Goal: Task Accomplishment & Management: Use online tool/utility

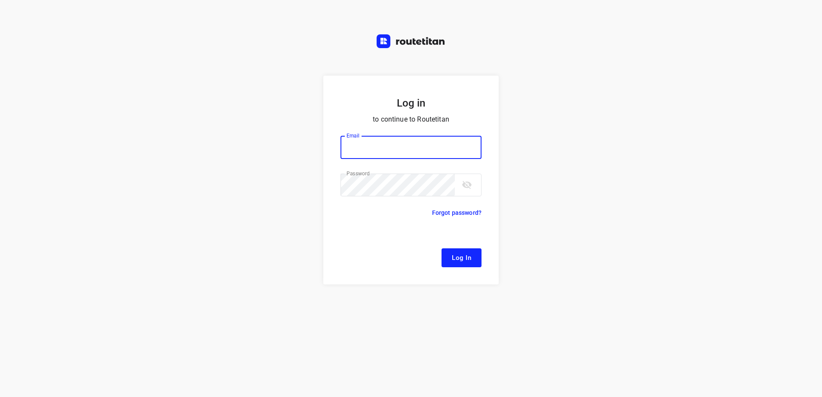
type input "[EMAIL_ADDRESS][DOMAIN_NAME]"
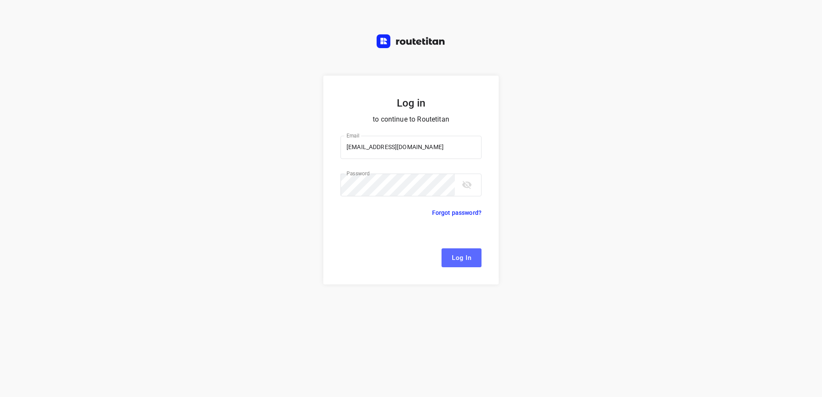
click at [457, 258] on span "Log In" at bounding box center [461, 257] width 19 height 11
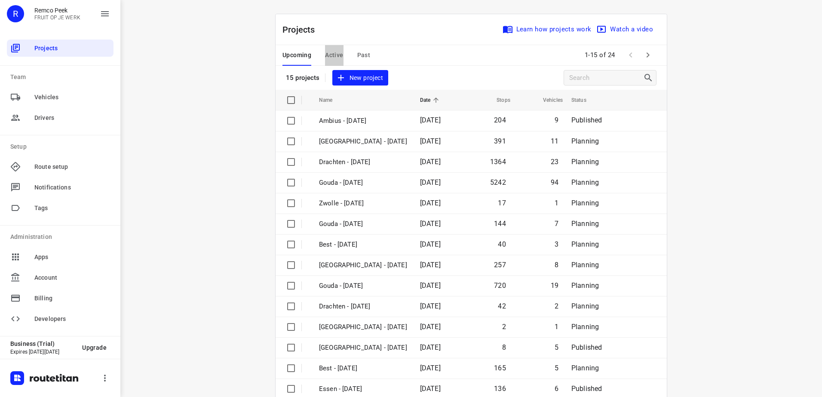
click at [337, 59] on span "Active" at bounding box center [334, 55] width 18 height 11
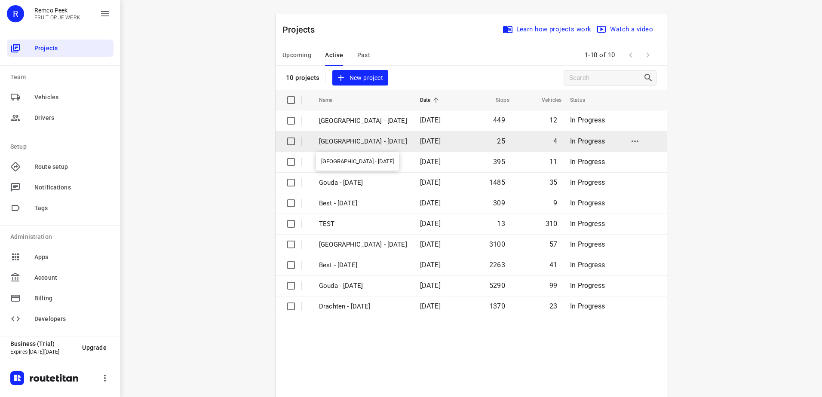
click at [369, 143] on p "[GEOGRAPHIC_DATA] - [DATE]" at bounding box center [363, 142] width 88 height 10
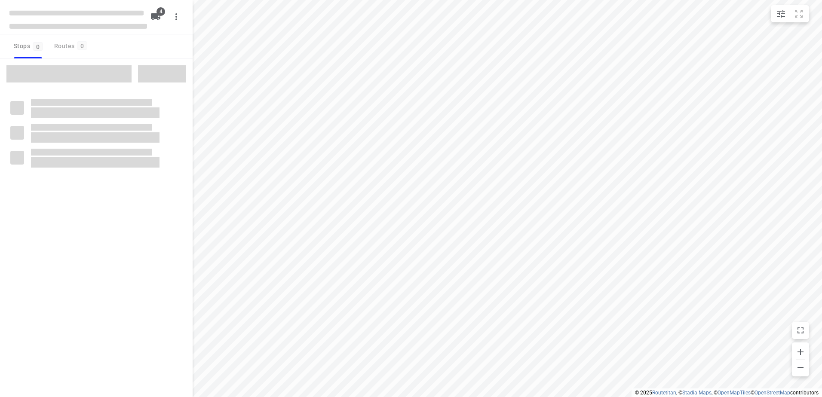
checkbox input "true"
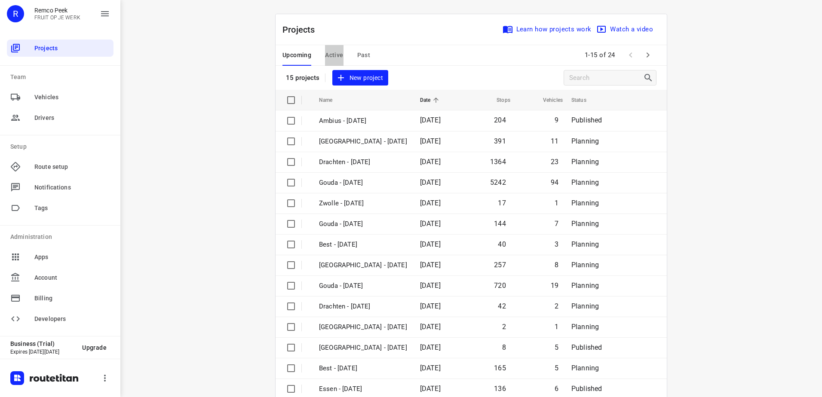
click at [337, 48] on button "Active" at bounding box center [334, 55] width 18 height 21
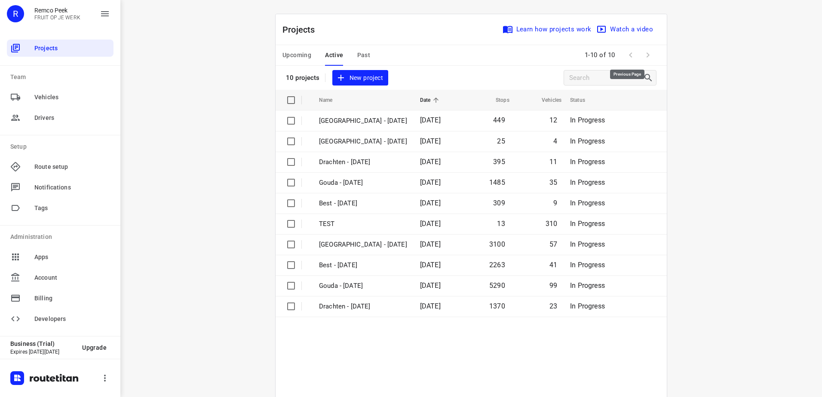
click at [624, 52] on span at bounding box center [630, 54] width 17 height 17
click at [19, 13] on div "R" at bounding box center [15, 13] width 17 height 17
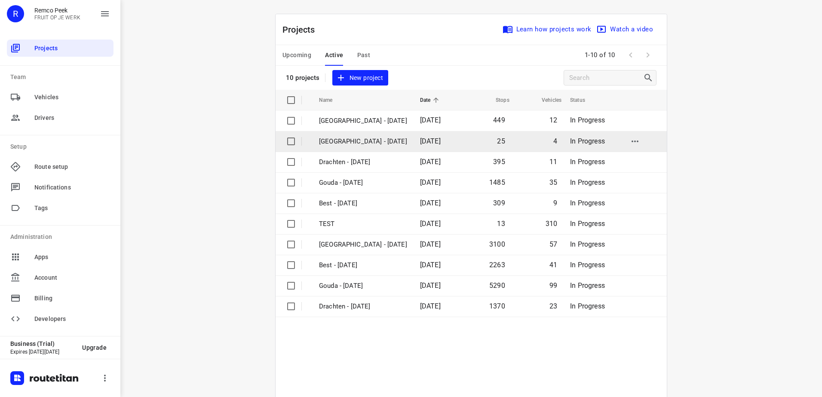
click at [340, 135] on td "[GEOGRAPHIC_DATA] - [DATE]" at bounding box center [361, 141] width 103 height 21
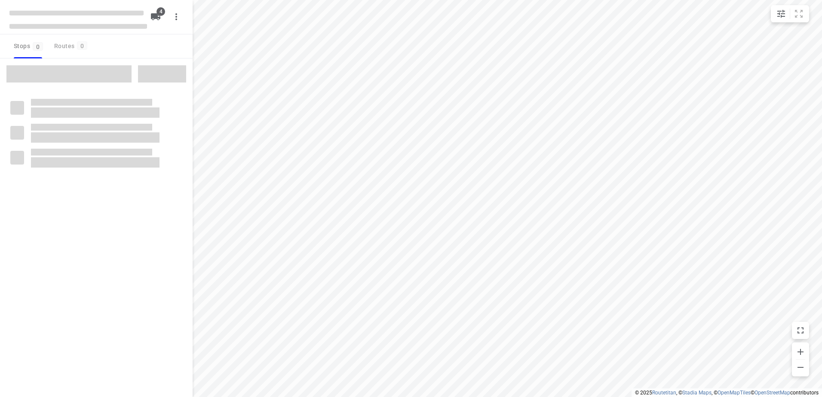
checkbox input "true"
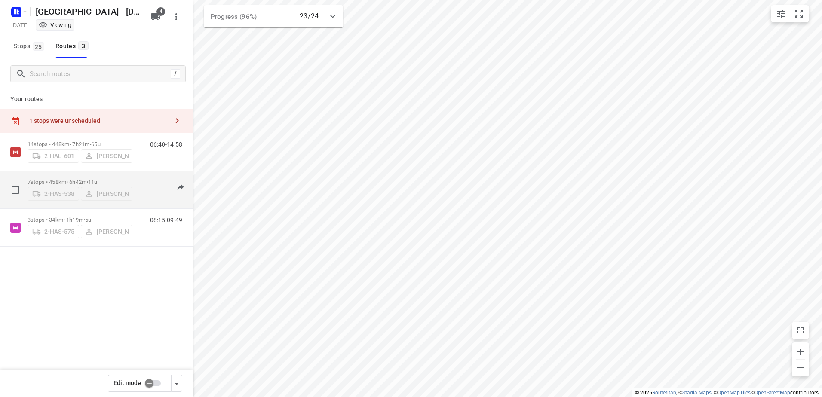
click at [139, 188] on div "7 stops • 458km • 6h42m • 11u 2-HAS-538 [PERSON_NAME] 07:21-14:43" at bounding box center [110, 190] width 165 height 31
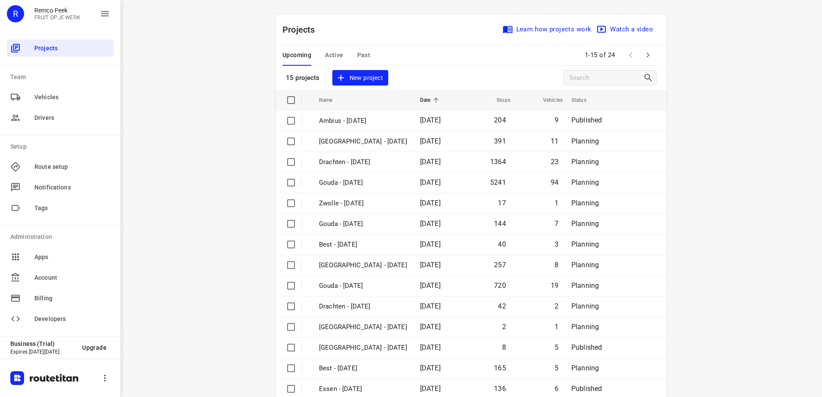
click at [15, 18] on div "R" at bounding box center [15, 13] width 17 height 17
click at [18, 13] on div "R" at bounding box center [15, 13] width 17 height 17
click at [47, 51] on span "Projects" at bounding box center [72, 48] width 76 height 9
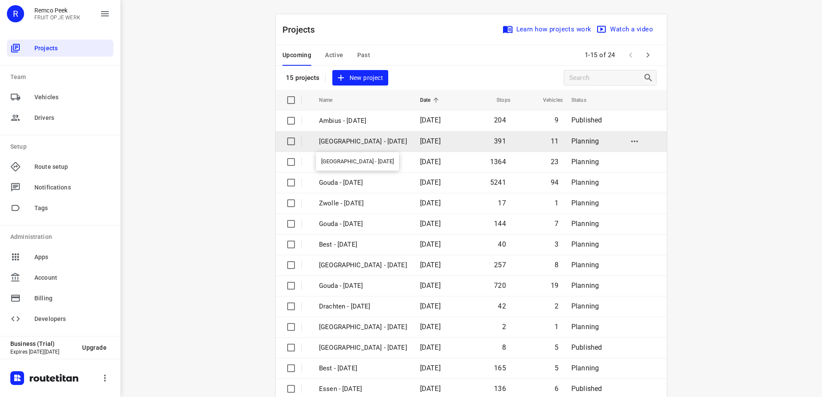
click at [331, 140] on p "[GEOGRAPHIC_DATA] - [DATE]" at bounding box center [363, 142] width 88 height 10
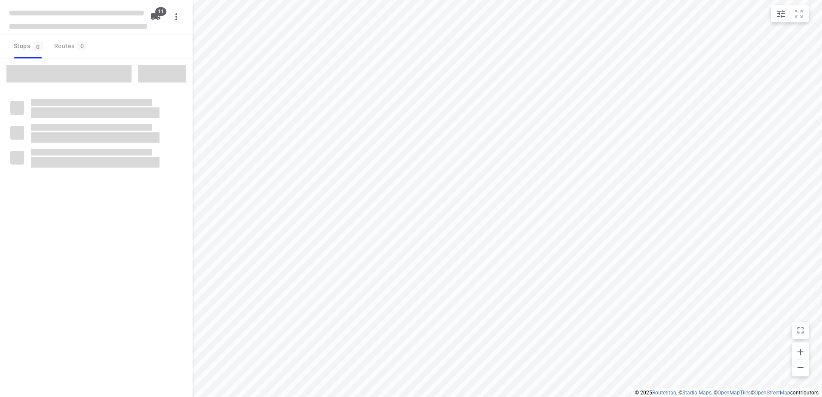
checkbox input "true"
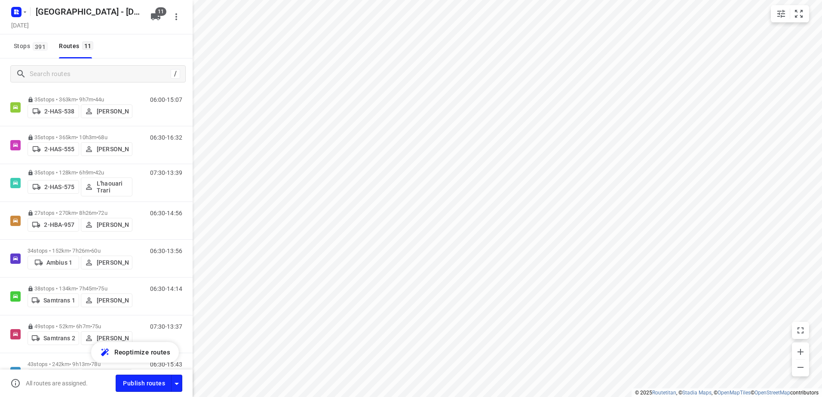
scroll to position [128, 0]
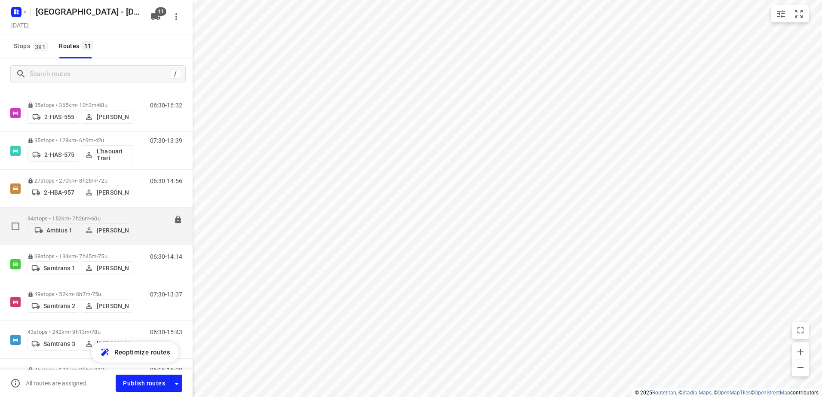
click at [88, 215] on p "34 stops • 152km • 7h26m • 60u" at bounding box center [80, 218] width 105 height 6
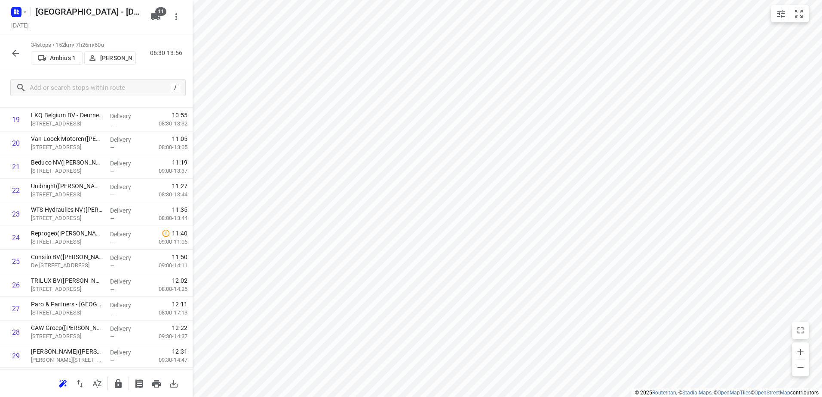
scroll to position [604, 0]
